Goal: Manage account settings

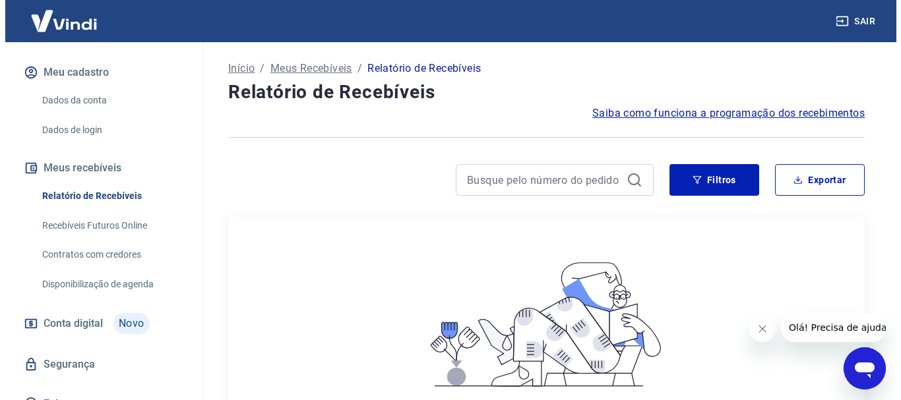
scroll to position [165, 0]
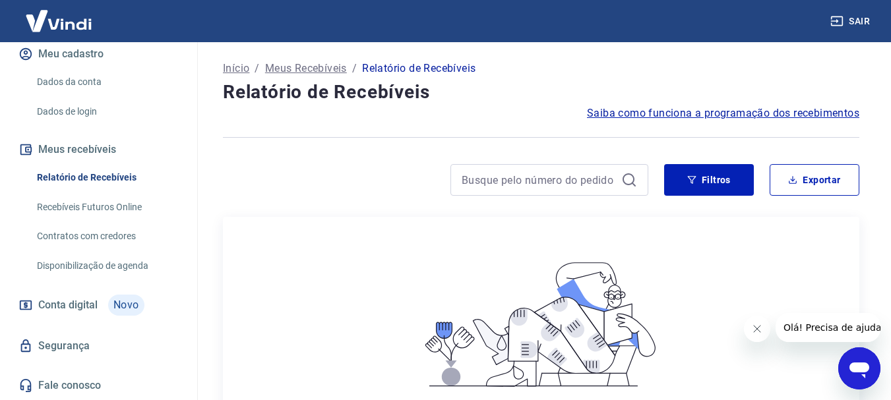
click at [81, 303] on span "Conta digital" at bounding box center [67, 305] width 59 height 18
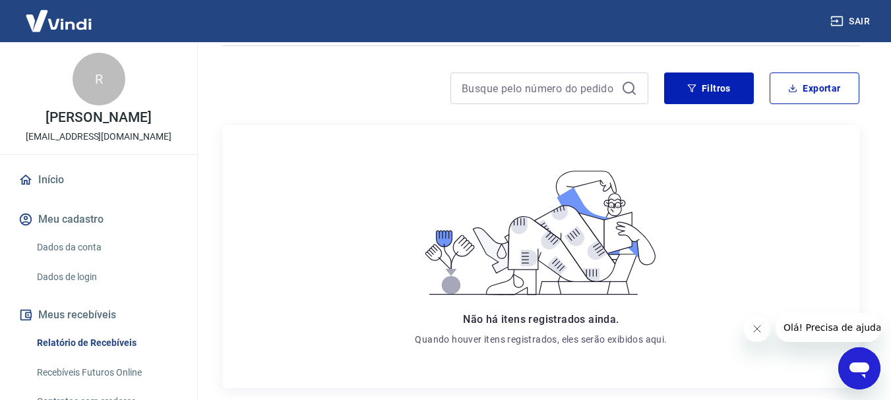
scroll to position [132, 0]
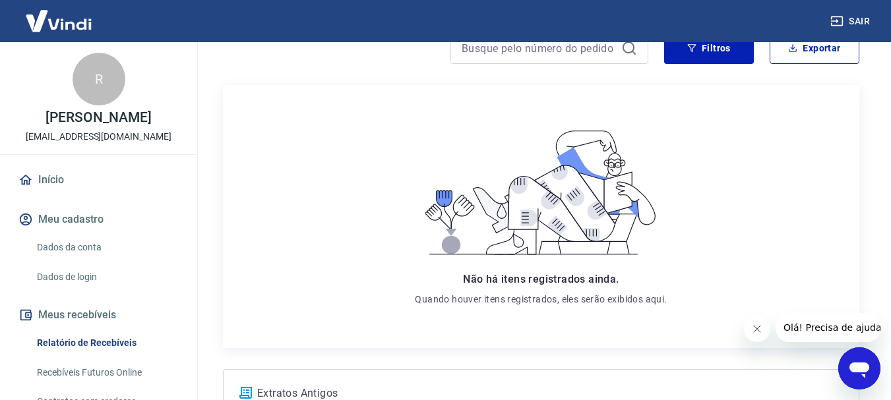
click at [94, 243] on link "Dados da conta" at bounding box center [107, 247] width 150 height 27
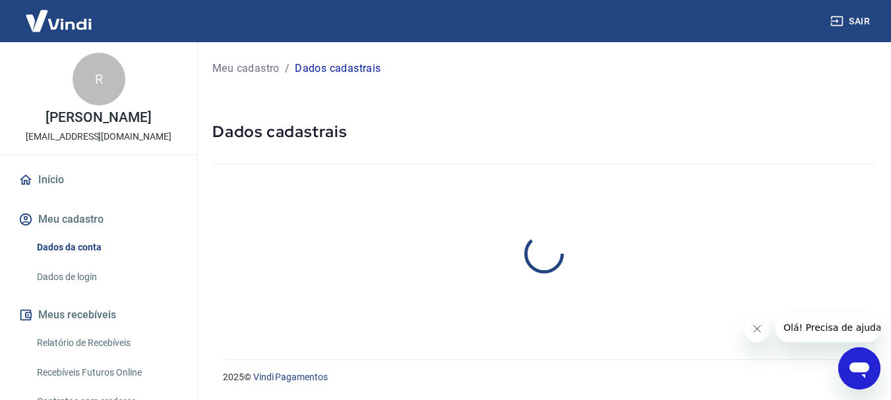
select select "SP"
select select "business"
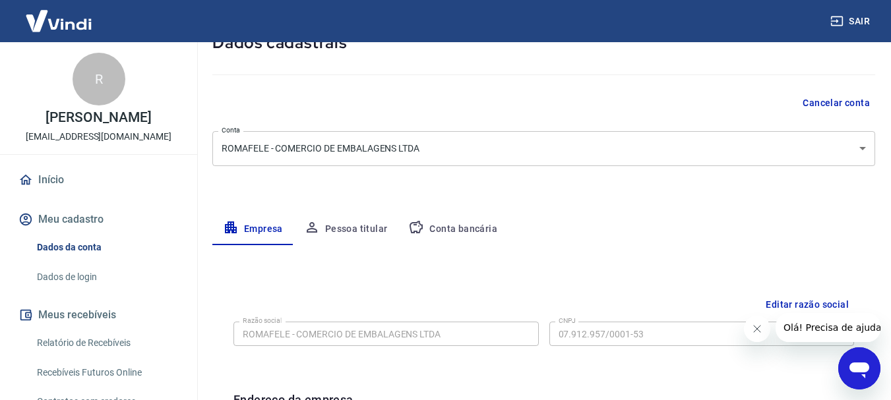
scroll to position [23, 0]
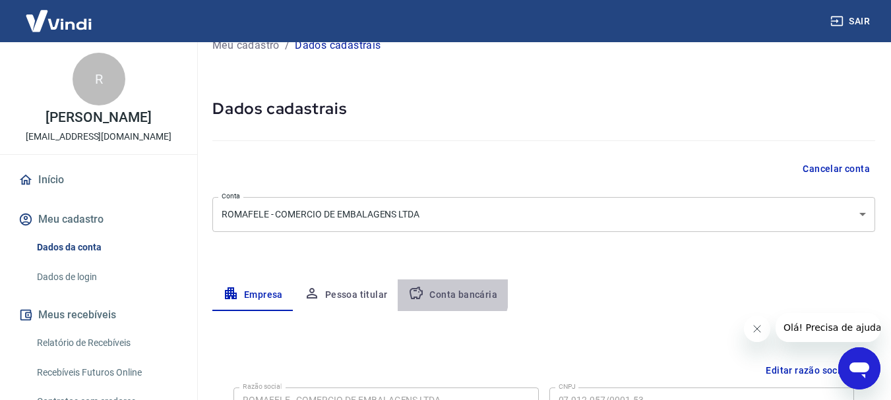
click at [443, 292] on button "Conta bancária" at bounding box center [453, 296] width 110 height 32
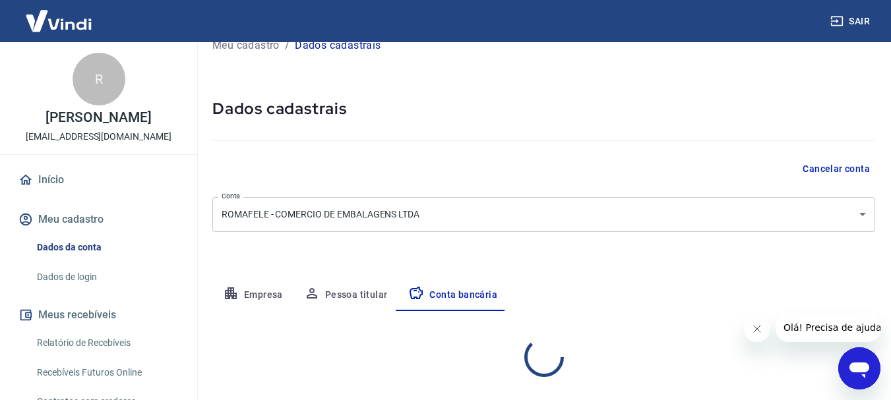
select select "1"
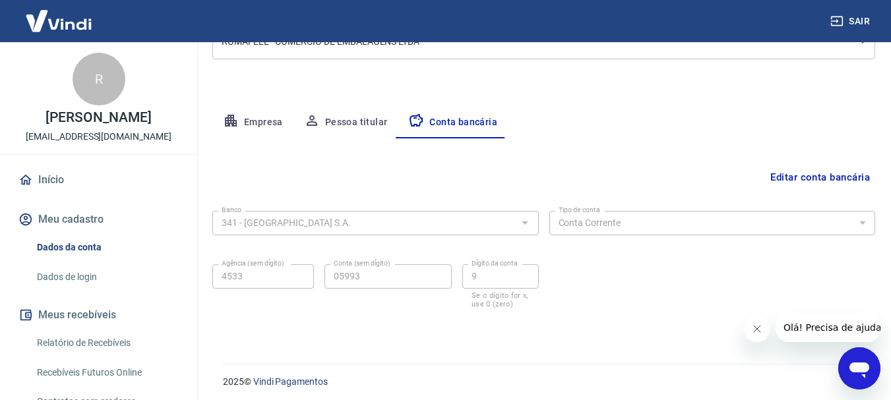
scroll to position [200, 0]
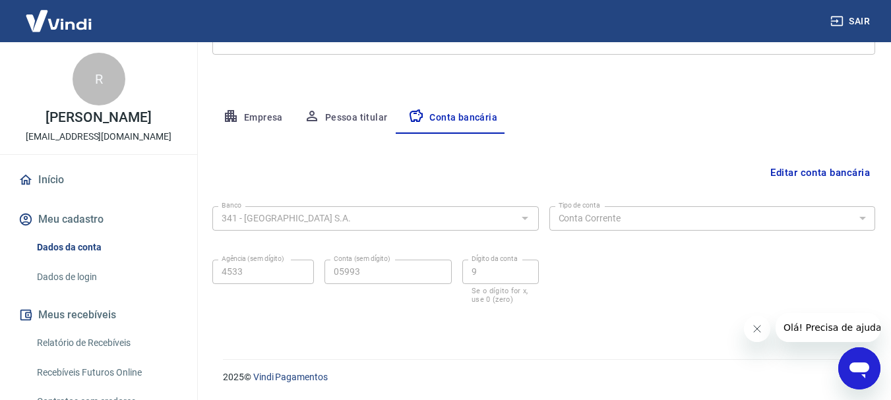
click at [525, 222] on div at bounding box center [524, 218] width 17 height 18
click at [836, 170] on button "Editar conta bancária" at bounding box center [820, 172] width 110 height 25
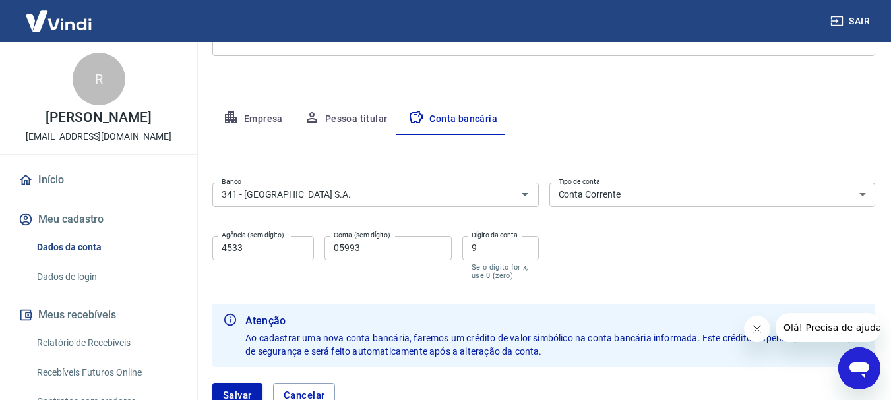
scroll to position [229, 0]
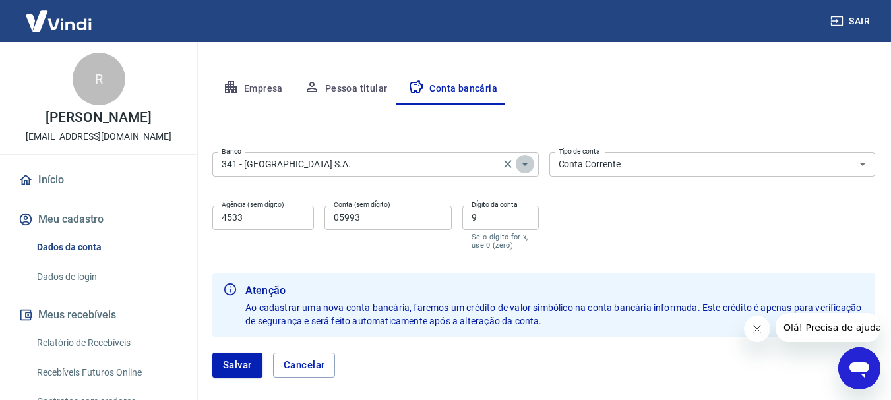
click at [524, 171] on icon "Abrir" at bounding box center [525, 164] width 16 height 16
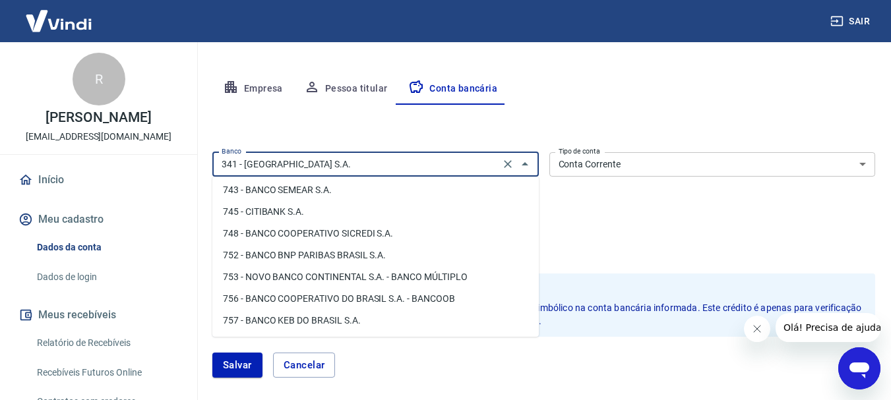
scroll to position [2054, 0]
click at [359, 301] on li "756 - BANCO COOPERATIVO DO BRASIL S.A. - BANCOOB" at bounding box center [375, 299] width 326 height 22
type input "756 - BANCO COOPERATIVO DO BRASIL S.A. - BANCOOB"
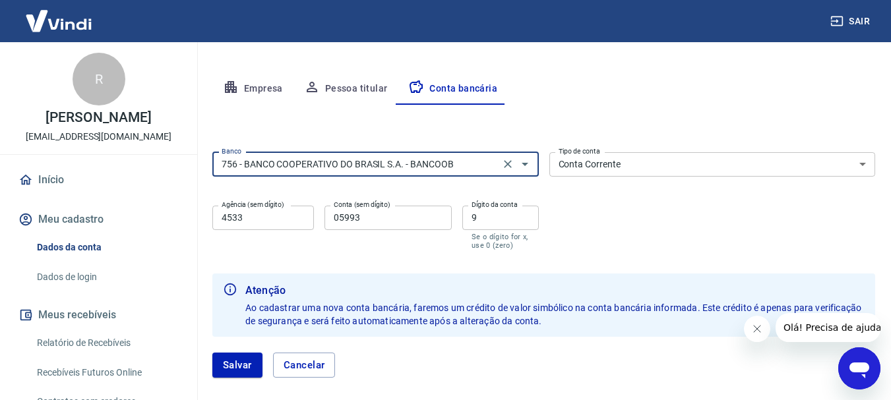
click at [277, 218] on input "4533" at bounding box center [263, 218] width 102 height 24
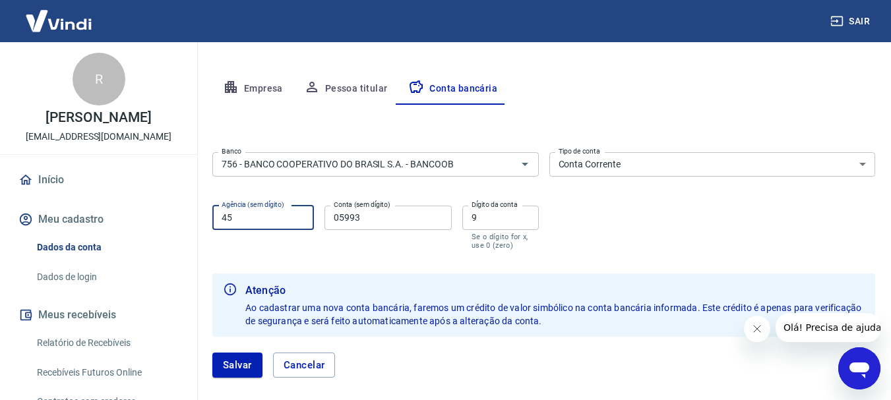
type input "4"
type input "3209"
click at [382, 222] on input "05993" at bounding box center [387, 218] width 127 height 24
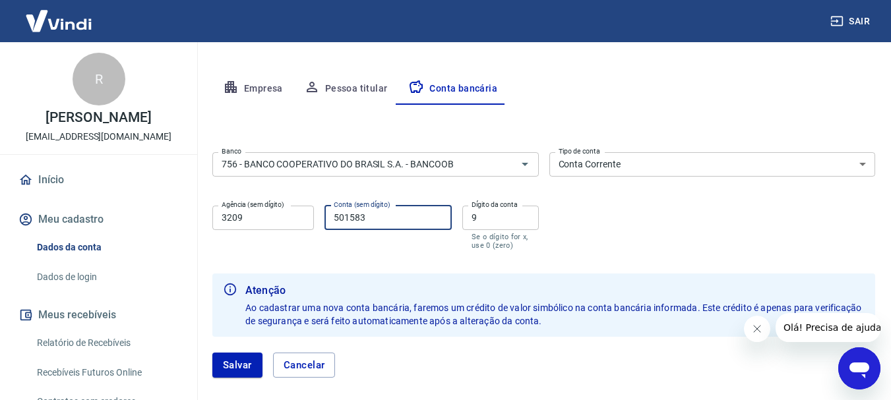
type input "501583"
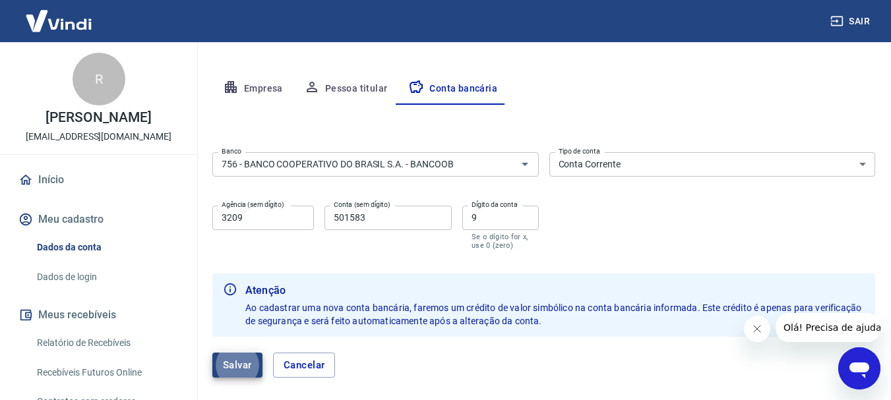
click at [229, 363] on button "Salvar" at bounding box center [237, 365] width 50 height 25
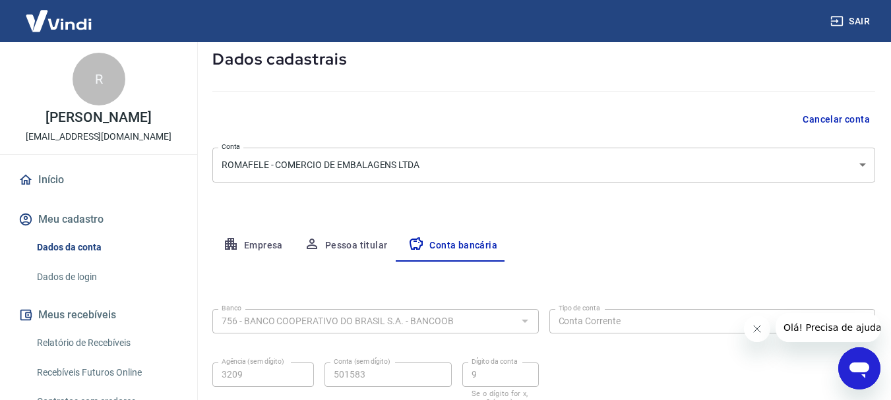
select select "1"
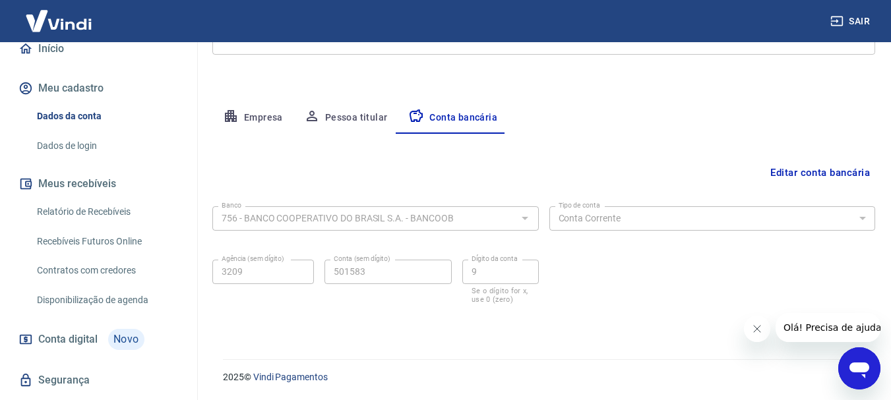
scroll to position [129, 0]
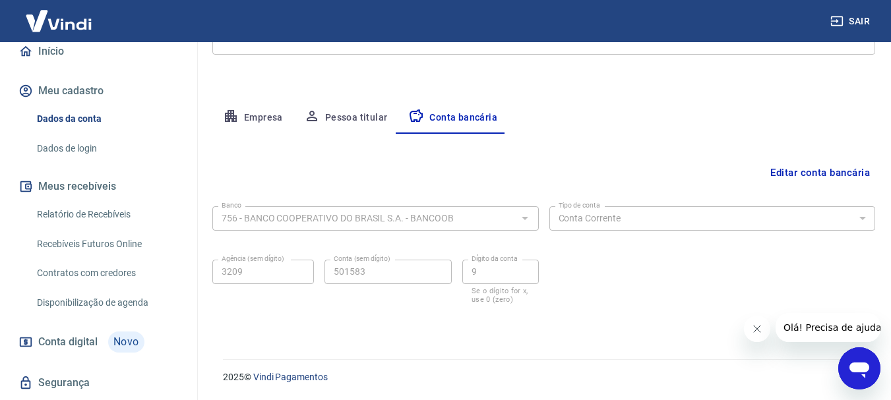
click at [71, 214] on link "Relatório de Recebíveis" at bounding box center [107, 214] width 150 height 27
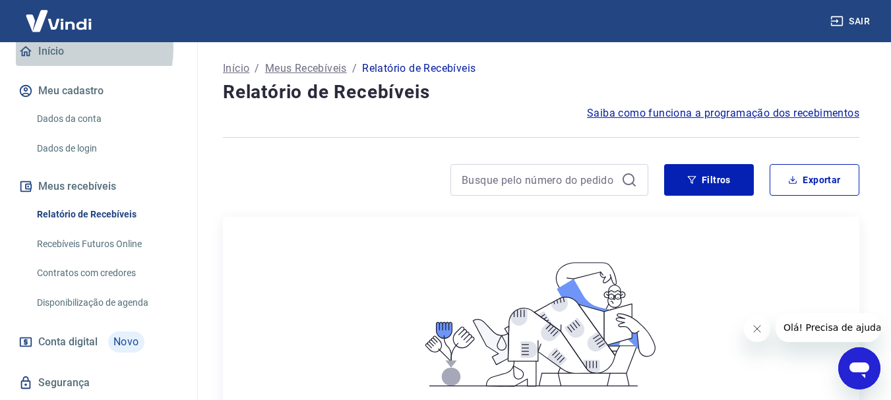
click at [57, 48] on link "Início" at bounding box center [98, 51] width 165 height 29
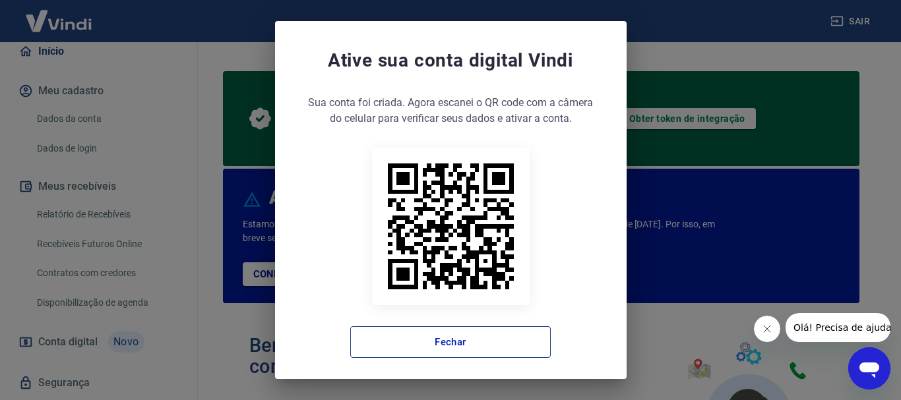
click at [471, 346] on button "Fechar" at bounding box center [450, 342] width 200 height 32
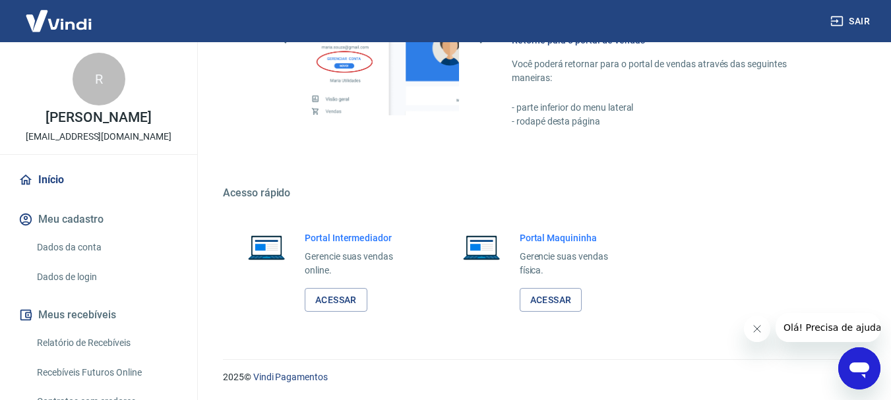
click at [67, 28] on img at bounding box center [59, 21] width 86 height 40
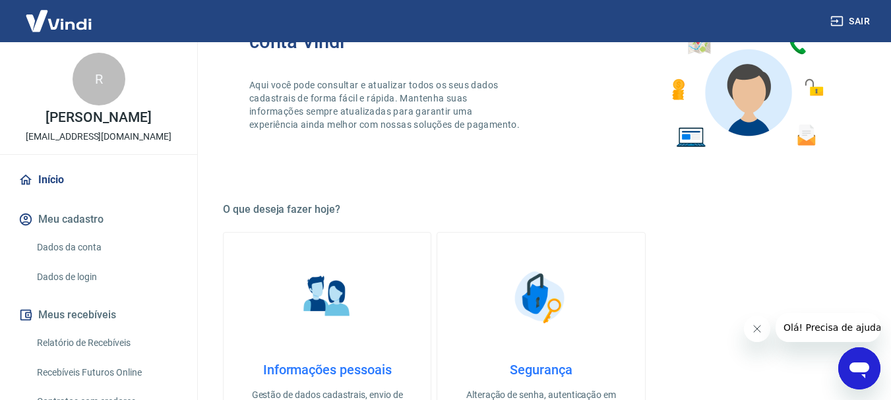
scroll to position [256, 0]
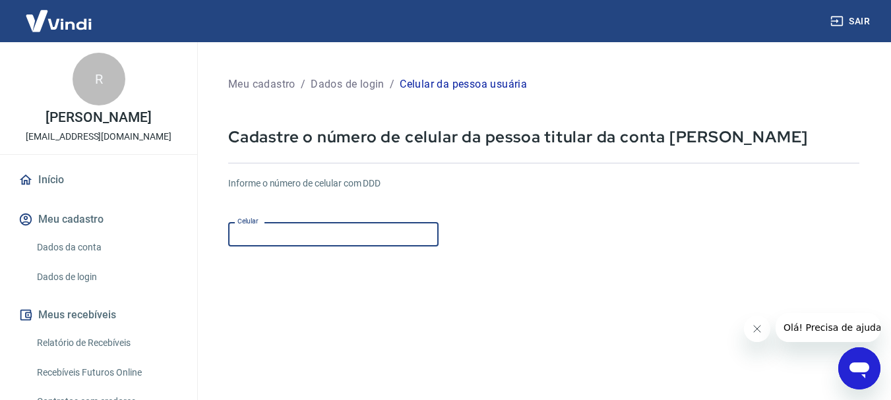
click at [353, 235] on input "Celular" at bounding box center [333, 234] width 210 height 24
type input "[PHONE_NUMBER]"
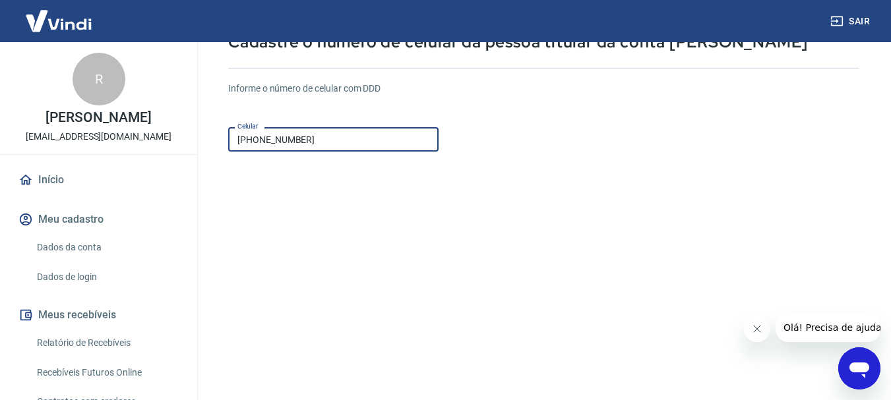
scroll to position [224, 0]
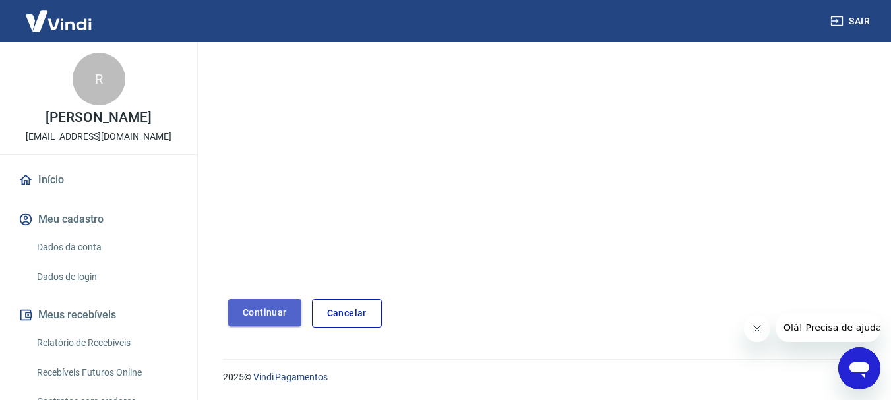
click at [244, 307] on button "Continuar" at bounding box center [264, 312] width 73 height 27
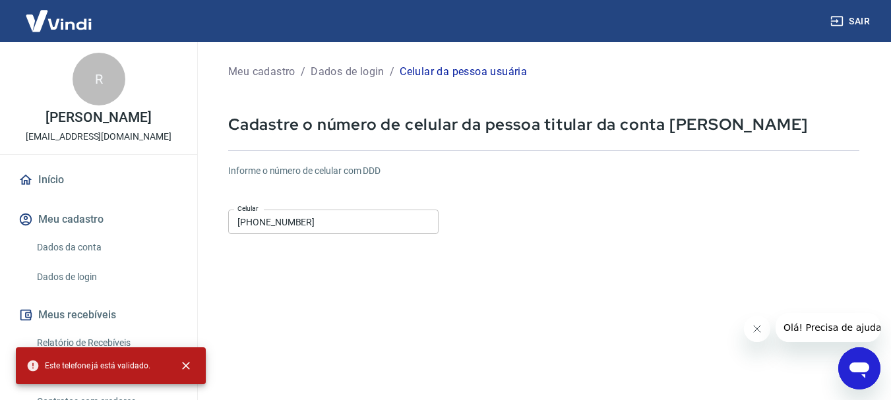
scroll to position [0, 0]
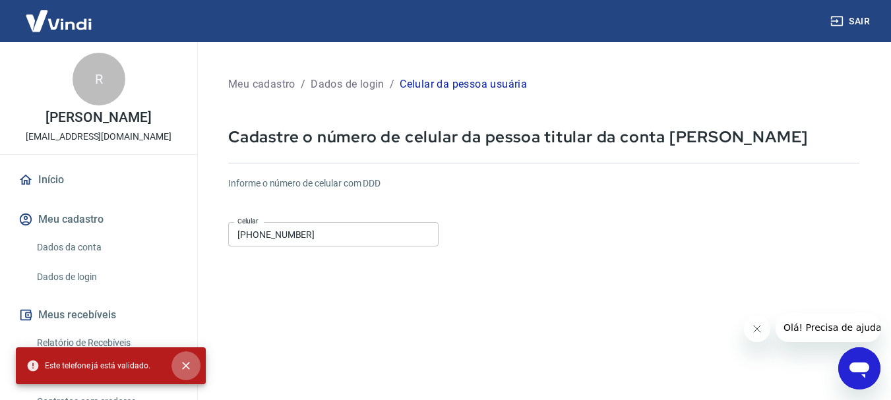
click at [189, 363] on icon "close" at bounding box center [186, 366] width 8 height 8
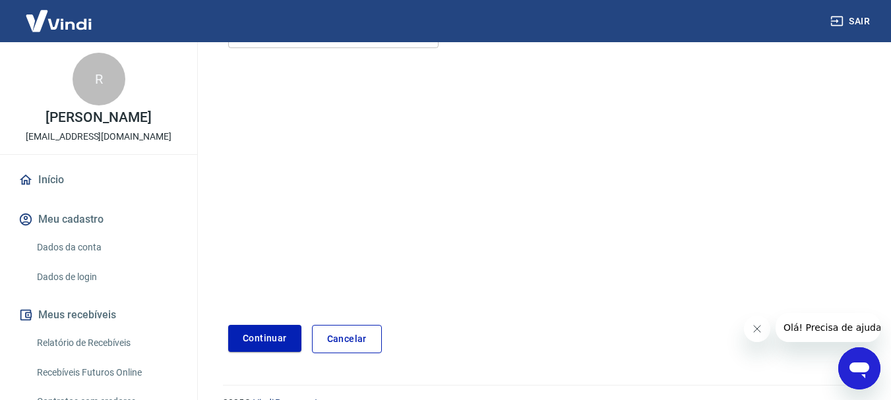
scroll to position [224, 0]
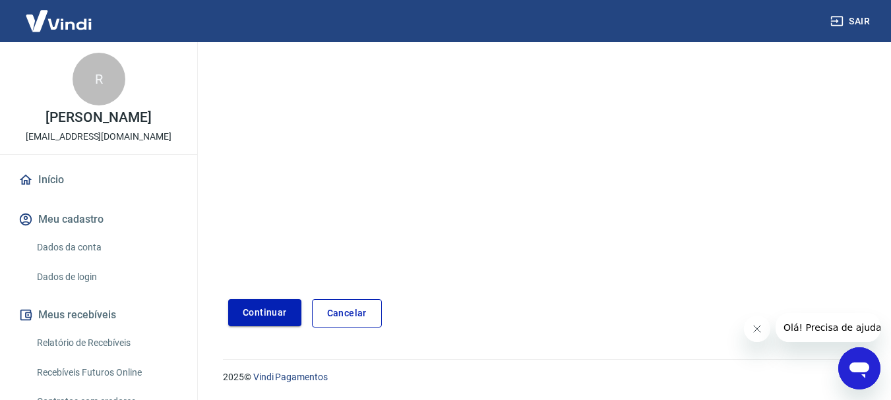
click at [270, 312] on button "Continuar" at bounding box center [264, 312] width 73 height 27
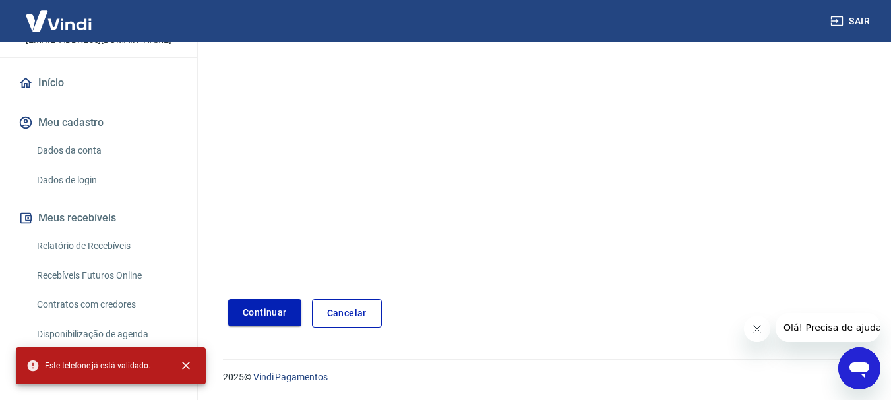
scroll to position [165, 0]
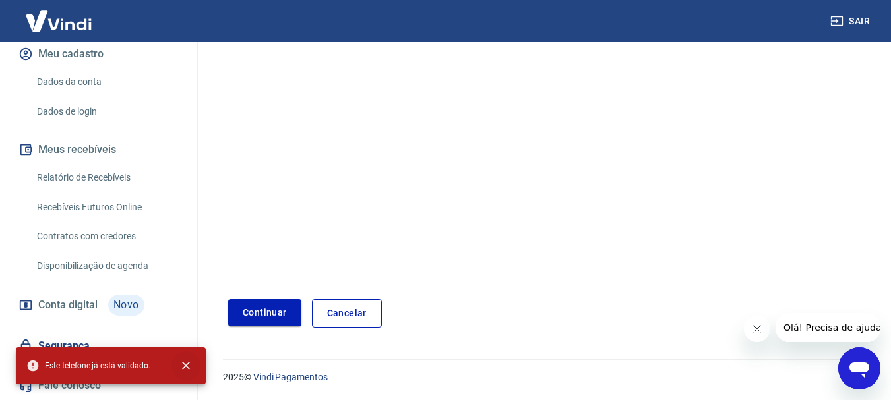
click at [187, 367] on icon "close" at bounding box center [186, 366] width 8 height 8
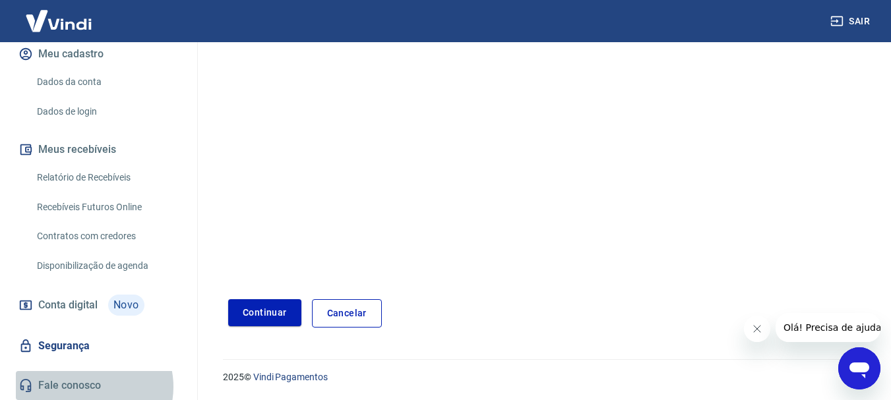
click at [87, 387] on link "Fale conosco" at bounding box center [98, 385] width 165 height 29
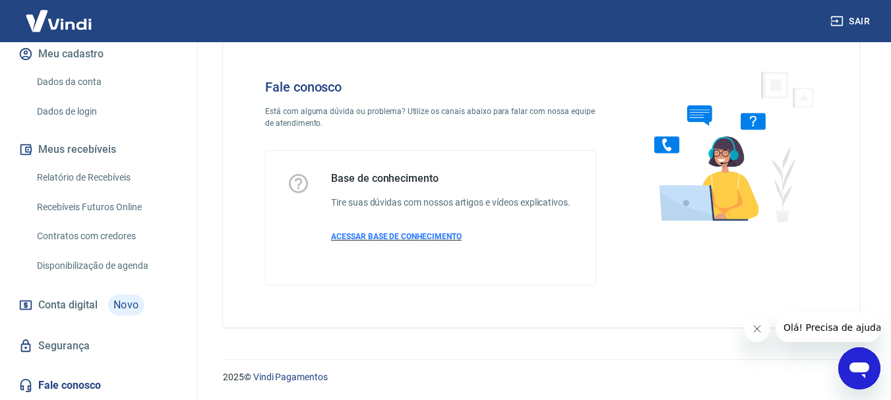
click at [374, 237] on span "ACESSAR BASE DE CONHECIMENTO" at bounding box center [396, 236] width 131 height 9
